Goal: Task Accomplishment & Management: Manage account settings

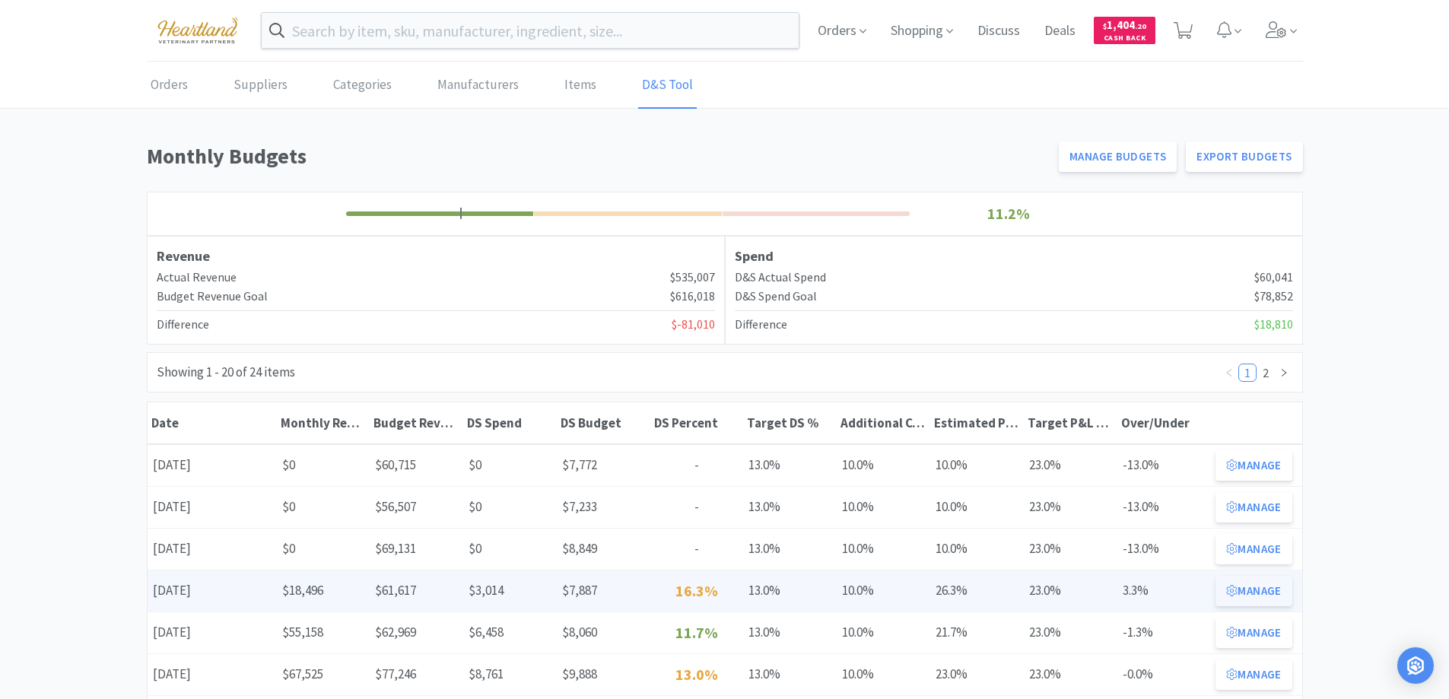
click at [1249, 585] on button "Manage" at bounding box center [1254, 591] width 76 height 30
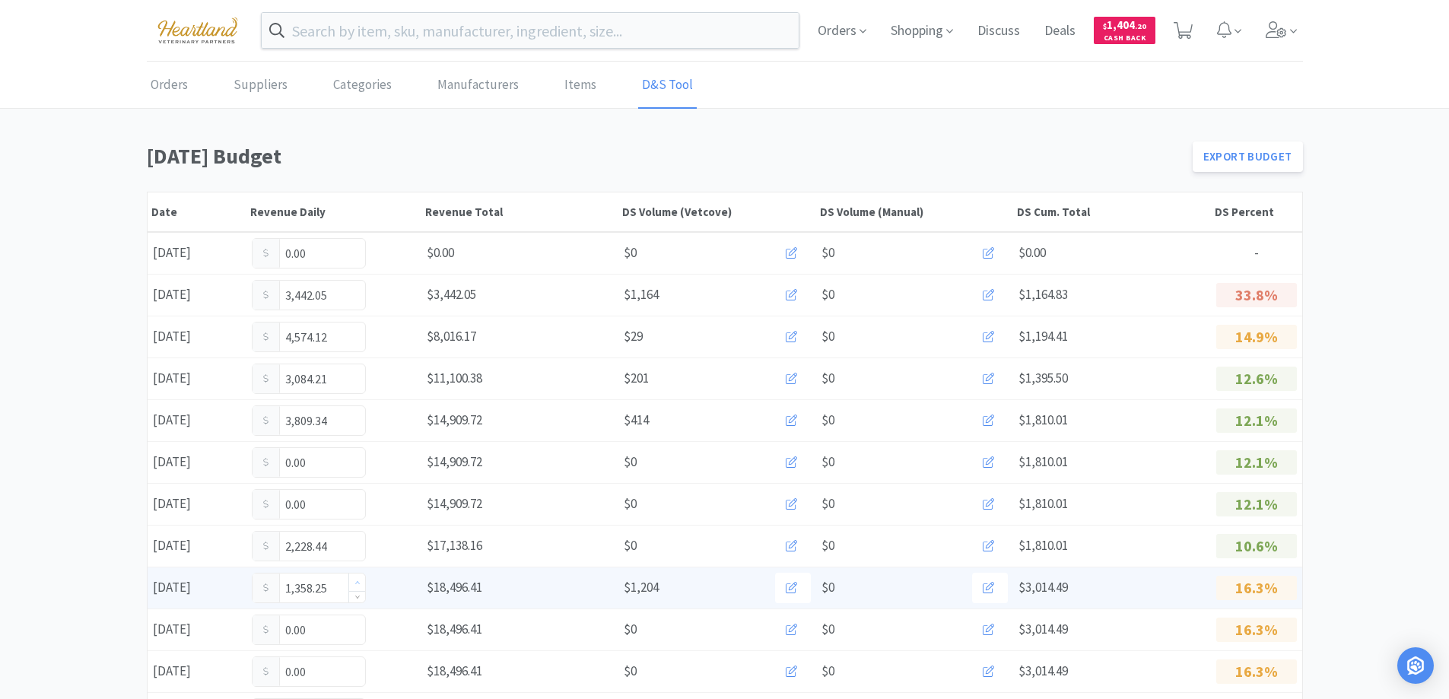
scroll to position [152, 0]
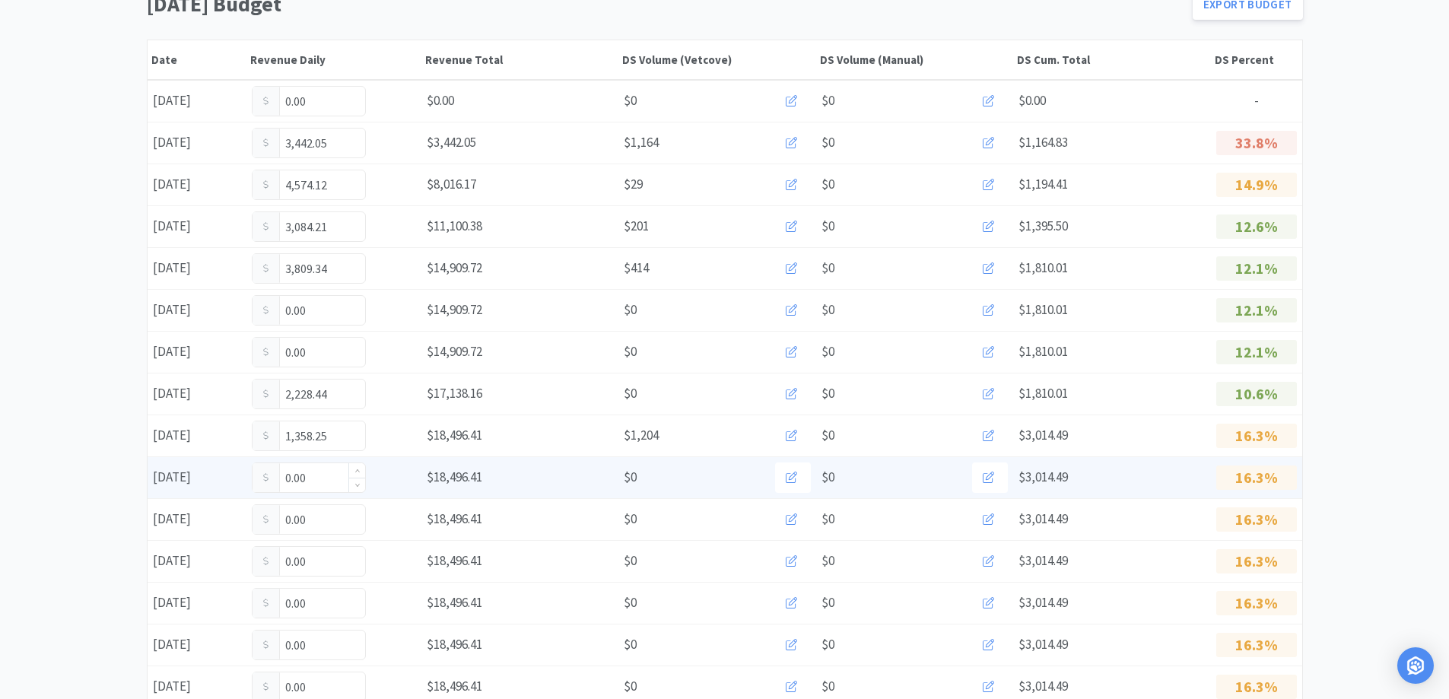
click at [329, 472] on input "0.00" at bounding box center [309, 477] width 113 height 29
type input "0"
type input "993.66"
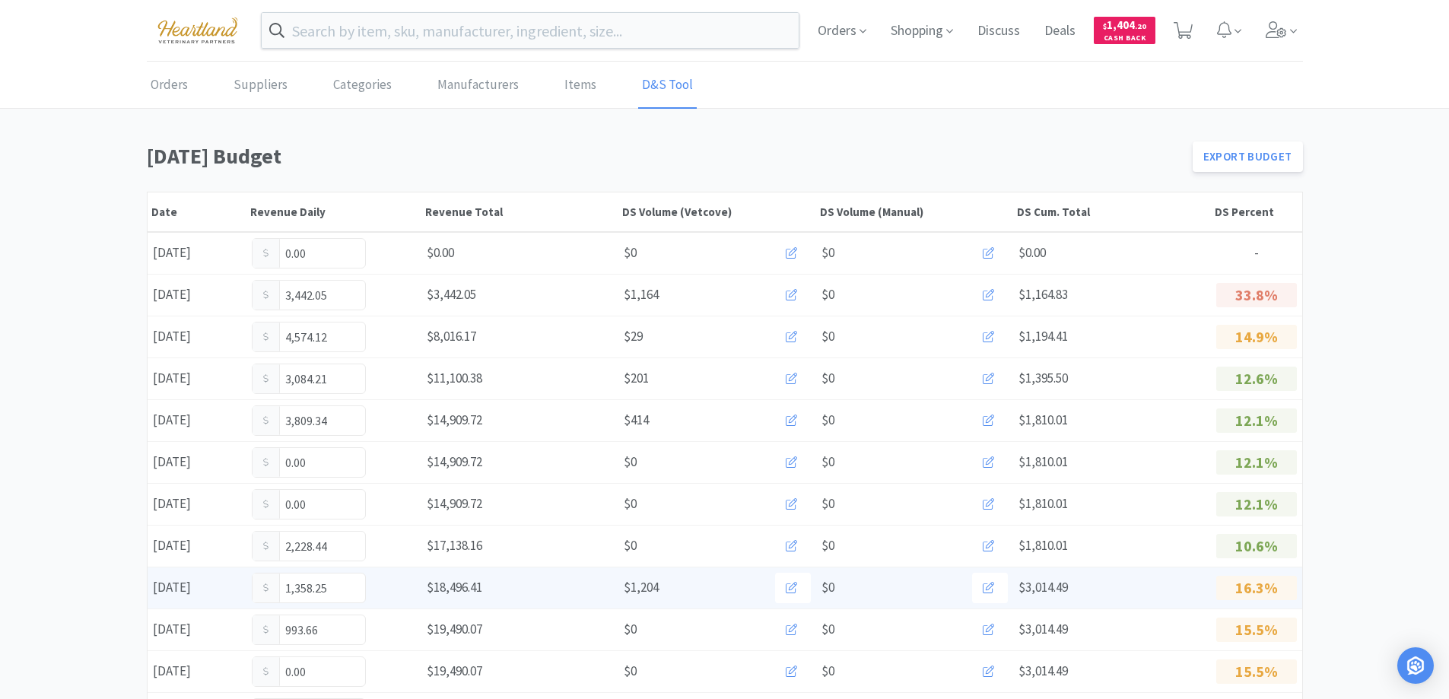
scroll to position [228, 0]
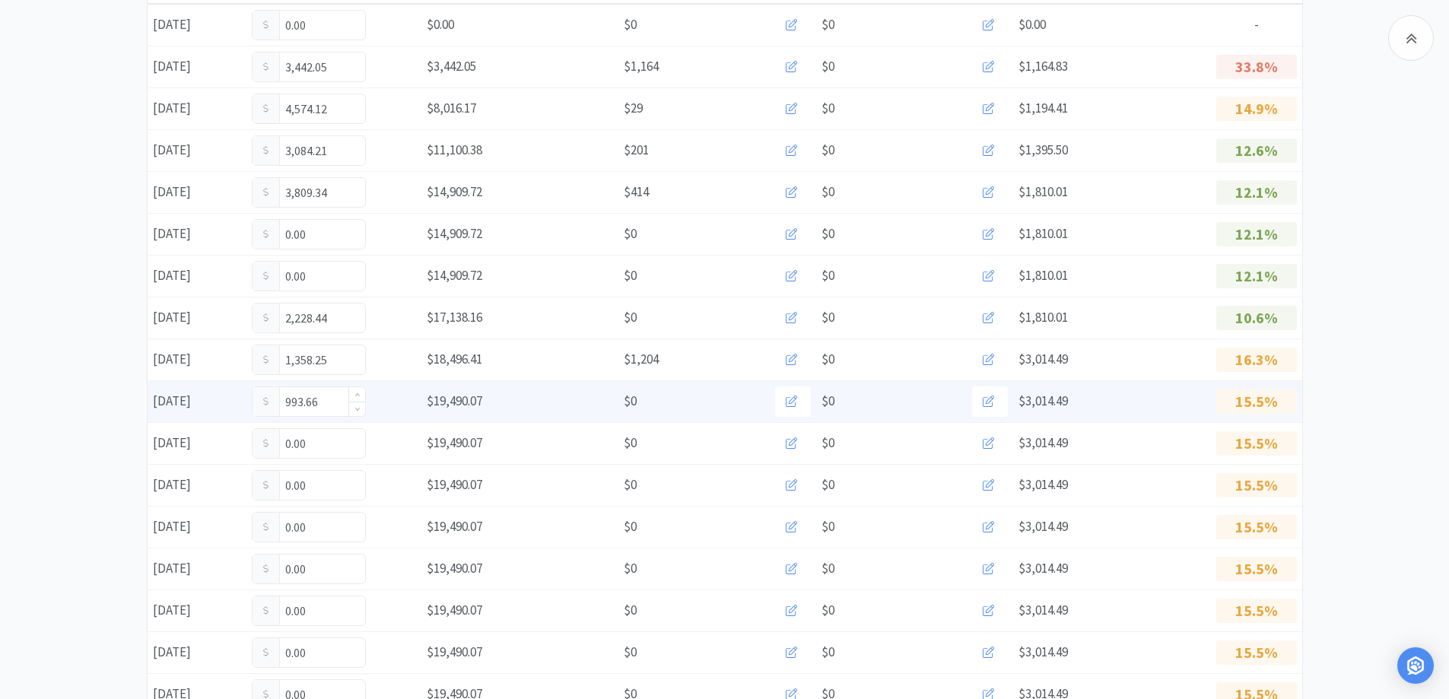
click at [336, 405] on input "993.66" at bounding box center [309, 401] width 113 height 29
type input "9"
type input "1,055."
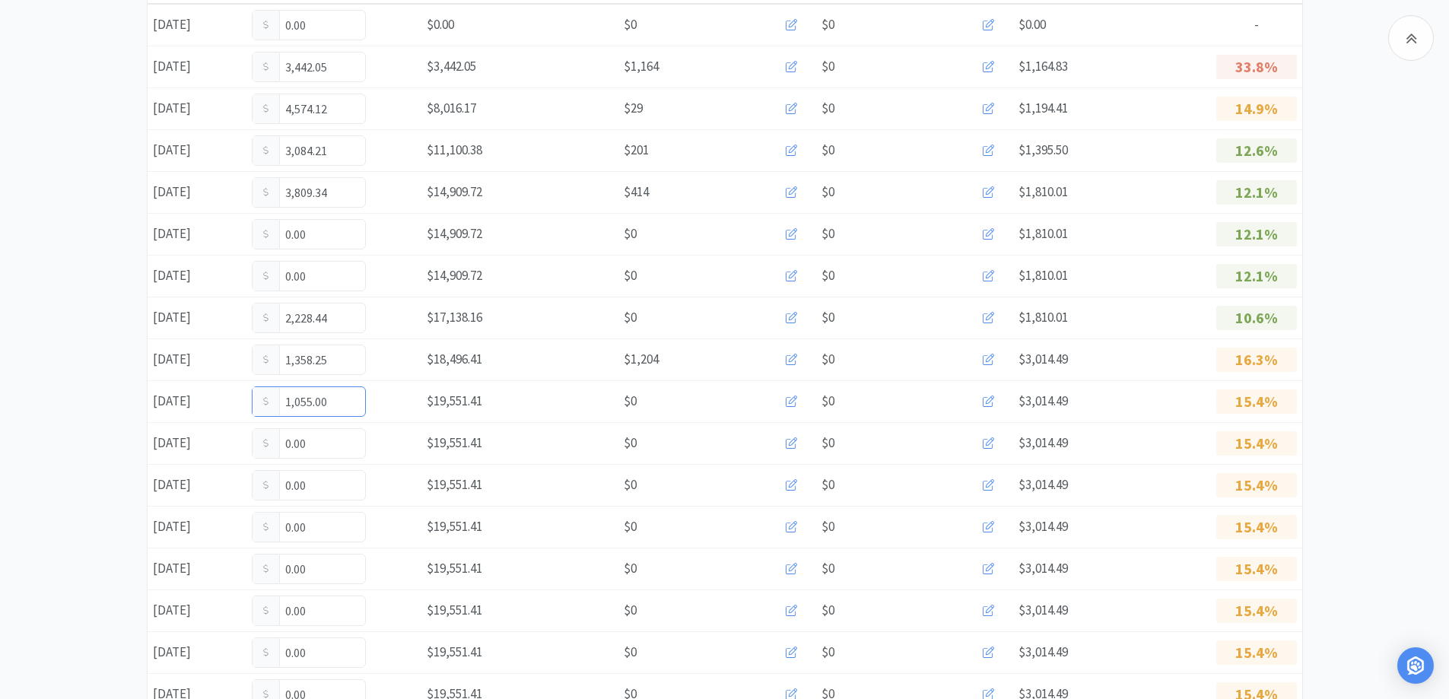
click at [336, 405] on input "1,055.00" at bounding box center [309, 401] width 113 height 29
type input "1,055.66"
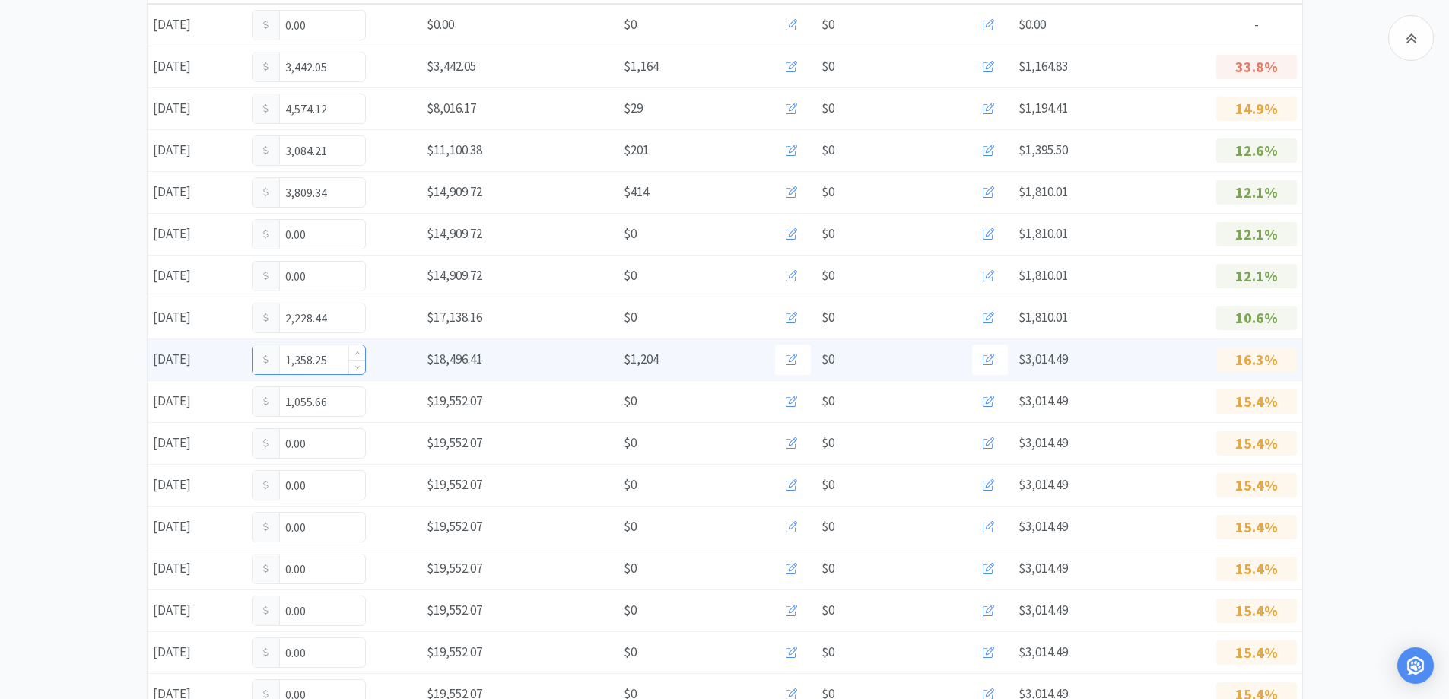
click at [334, 367] on input "1,358.25" at bounding box center [309, 359] width 113 height 29
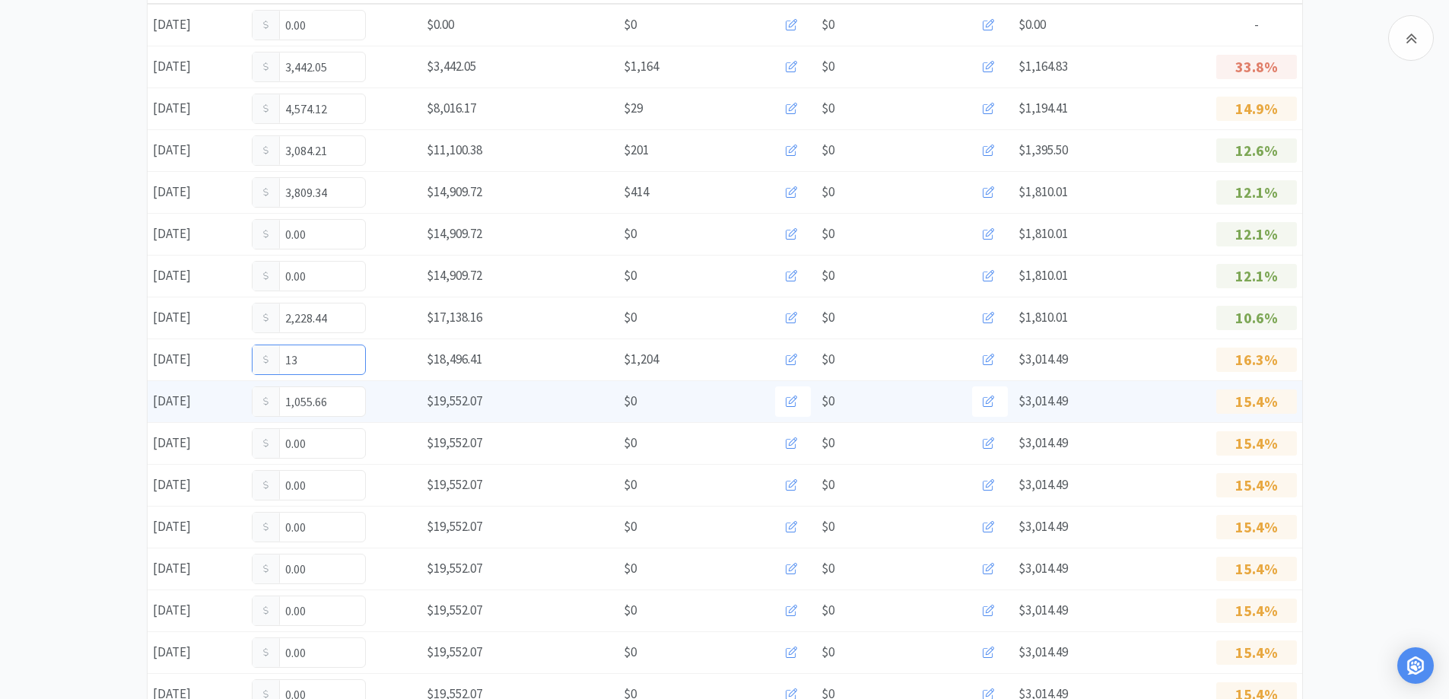
type input "1"
type input "2,338.83"
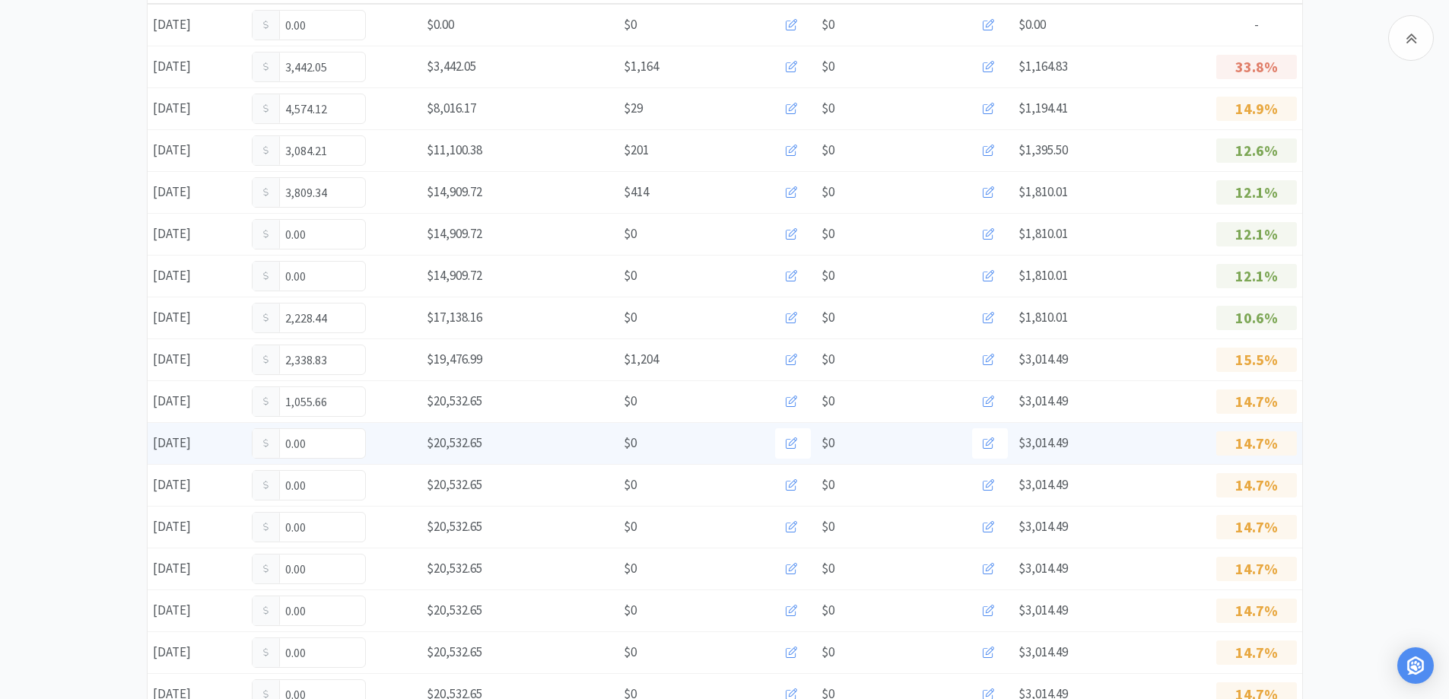
scroll to position [0, 0]
